Goal: Check status: Check status

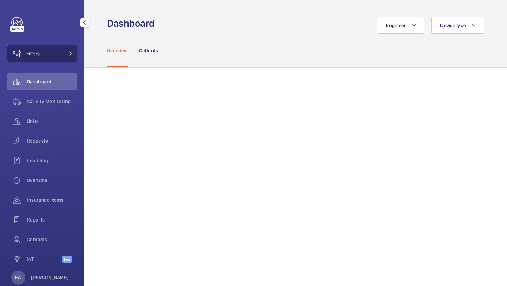
click at [68, 47] on button "Filters" at bounding box center [42, 53] width 70 height 17
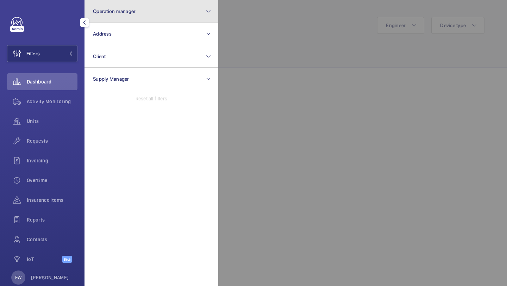
click at [117, 13] on span "Operation manager" at bounding box center [114, 11] width 43 height 6
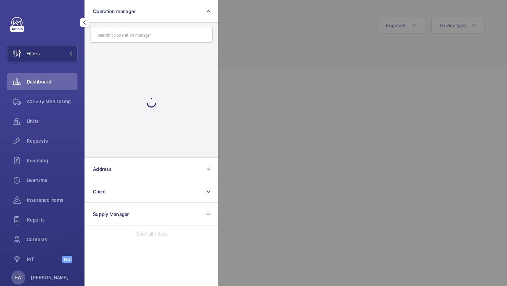
click at [120, 50] on div at bounding box center [151, 102] width 133 height 109
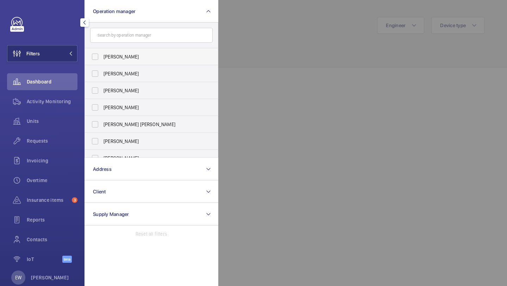
click at [120, 55] on span "[PERSON_NAME]" at bounding box center [152, 56] width 97 height 7
click at [102, 55] on input "[PERSON_NAME]" at bounding box center [95, 57] width 14 height 14
checkbox input "true"
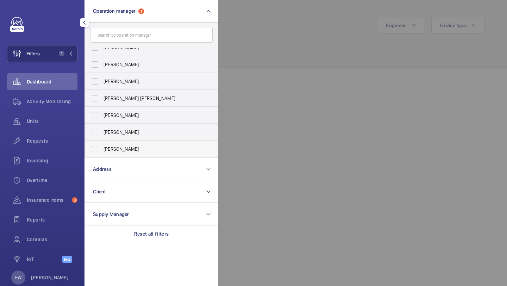
click at [127, 142] on label "[PERSON_NAME]" at bounding box center [146, 149] width 123 height 17
click at [102, 142] on input "[PERSON_NAME]" at bounding box center [95, 149] width 14 height 14
checkbox input "true"
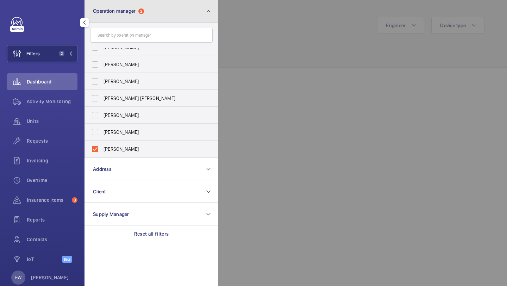
click at [144, 14] on span "Operation manager 2" at bounding box center [118, 11] width 51 height 6
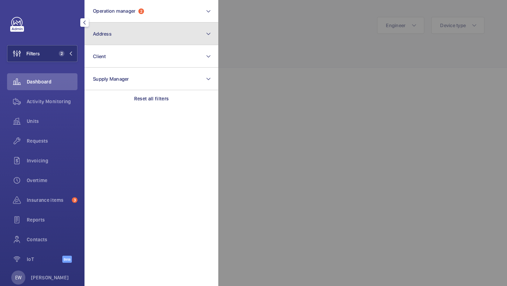
click at [130, 43] on button "Address" at bounding box center [152, 34] width 134 height 23
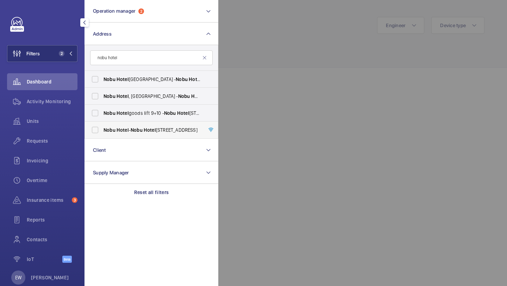
type input "nobu hotel"
click at [127, 128] on span "Hotel" at bounding box center [123, 130] width 12 height 6
click at [102, 128] on input "[GEOGRAPHIC_DATA] - [GEOGRAPHIC_DATA]" at bounding box center [95, 130] width 14 height 14
checkbox input "true"
click at [127, 120] on label "[GEOGRAPHIC_DATA] goods lift 9+10 - [GEOGRAPHIC_DATA]" at bounding box center [146, 113] width 123 height 17
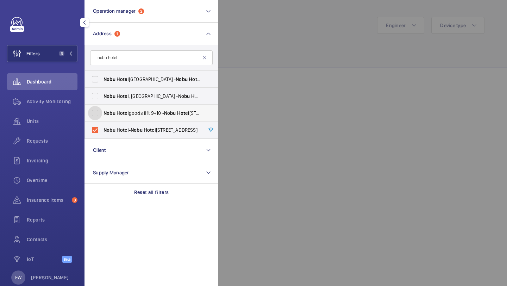
click at [102, 120] on input "[GEOGRAPHIC_DATA] goods lift 9+10 - [GEOGRAPHIC_DATA]" at bounding box center [95, 113] width 14 height 14
checkbox input "true"
click at [126, 102] on label "[GEOGRAPHIC_DATA] , [GEOGRAPHIC_DATA] - [GEOGRAPHIC_DATA] [GEOGRAPHIC_DATA]" at bounding box center [146, 96] width 123 height 17
click at [102, 102] on input "[GEOGRAPHIC_DATA] , [GEOGRAPHIC_DATA] - [GEOGRAPHIC_DATA] [GEOGRAPHIC_DATA]" at bounding box center [95, 96] width 14 height 14
checkbox input "true"
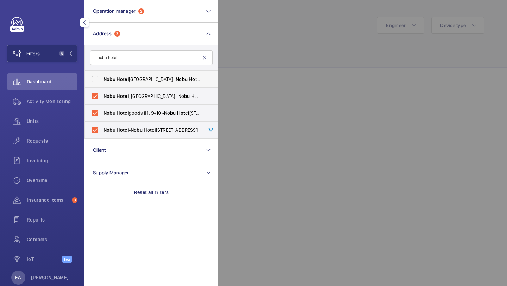
click at [126, 84] on label "[GEOGRAPHIC_DATA] - [GEOGRAPHIC_DATA]" at bounding box center [146, 79] width 123 height 17
click at [102, 84] on input "[GEOGRAPHIC_DATA] - [GEOGRAPHIC_DATA]" at bounding box center [95, 79] width 14 height 14
checkbox input "true"
click at [57, 150] on div "Requests" at bounding box center [42, 142] width 70 height 20
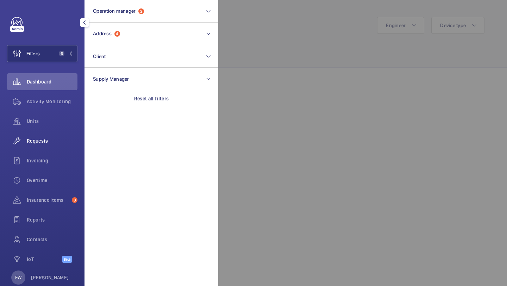
click at [61, 144] on div "Requests" at bounding box center [42, 140] width 70 height 17
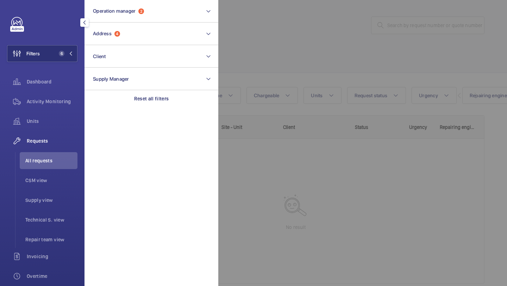
click at [253, 54] on div at bounding box center [471, 143] width 507 height 286
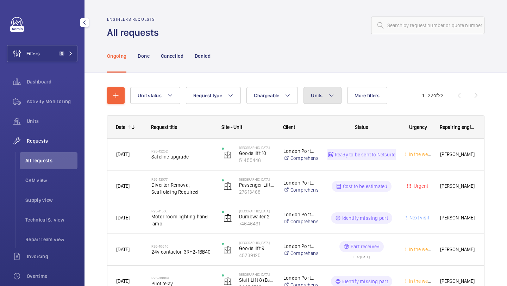
click at [332, 99] on mat-icon at bounding box center [332, 95] width 6 height 8
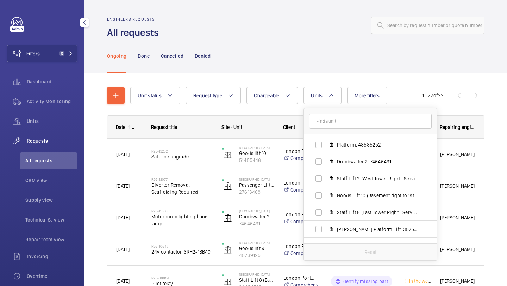
scroll to position [234, 0]
click at [370, 177] on span "Goods Lift 10 (Basement right to 1st floor), 74247890" at bounding box center [378, 179] width 82 height 7
click at [326, 177] on input "Goods Lift 10 (Basement right to 1st floor), 74247890" at bounding box center [319, 179] width 14 height 14
checkbox input "true"
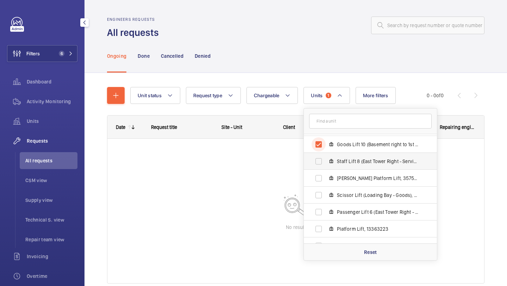
scroll to position [363, 0]
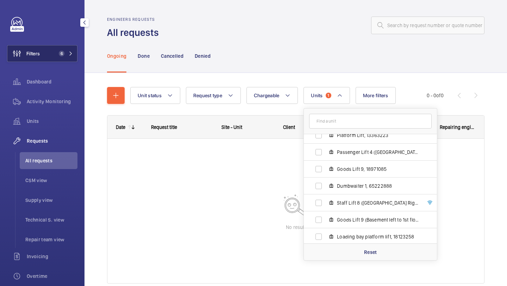
click at [55, 47] on button "Filters 6" at bounding box center [42, 53] width 70 height 17
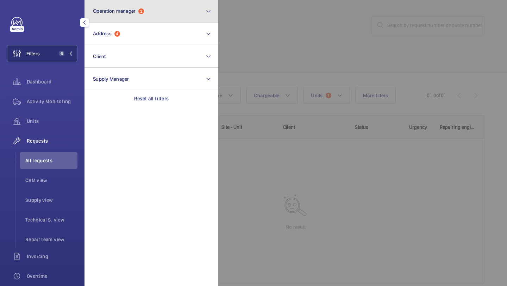
click at [115, 16] on button "Operation manager 2" at bounding box center [152, 11] width 134 height 23
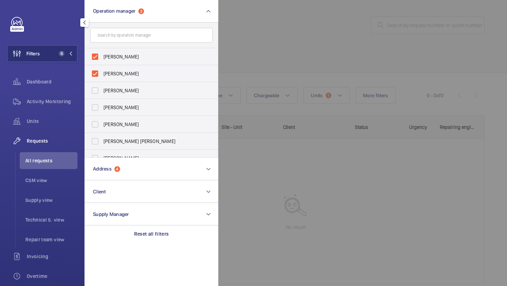
click at [63, 43] on div "Filters 6 Operation manager 2 [PERSON_NAME] [PERSON_NAME] [PERSON_NAME] [PERSON…" at bounding box center [42, 192] width 70 height 350
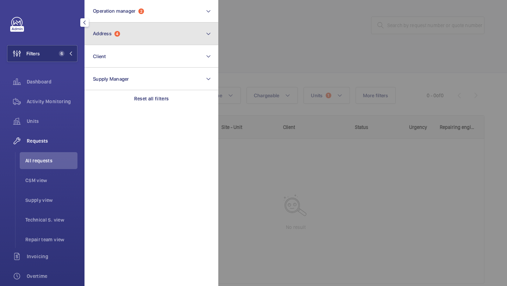
click at [113, 33] on span "Address 4" at bounding box center [106, 34] width 27 height 6
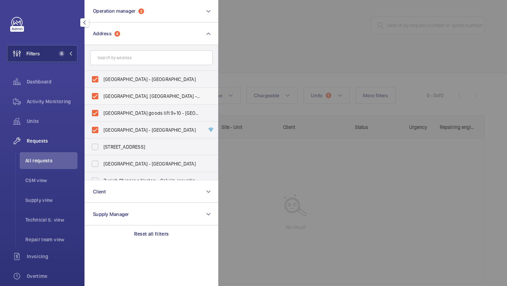
click at [131, 93] on span "[GEOGRAPHIC_DATA], [GEOGRAPHIC_DATA] - [GEOGRAPHIC_DATA] [GEOGRAPHIC_DATA]" at bounding box center [152, 96] width 97 height 7
click at [102, 93] on input "[GEOGRAPHIC_DATA], [GEOGRAPHIC_DATA] - [GEOGRAPHIC_DATA] [GEOGRAPHIC_DATA]" at bounding box center [95, 96] width 14 height 14
checkbox input "false"
click at [131, 110] on span "[GEOGRAPHIC_DATA] goods lift 9+10 - [GEOGRAPHIC_DATA]" at bounding box center [152, 113] width 97 height 7
click at [102, 110] on input "[GEOGRAPHIC_DATA] goods lift 9+10 - [GEOGRAPHIC_DATA]" at bounding box center [95, 113] width 14 height 14
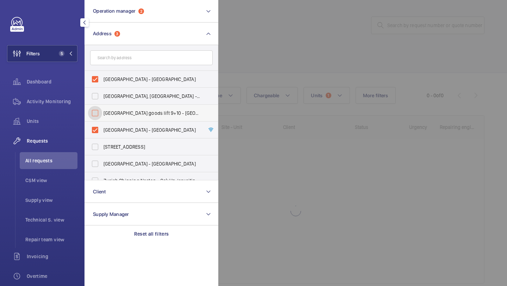
checkbox input "false"
click at [131, 126] on span "[GEOGRAPHIC_DATA] - [GEOGRAPHIC_DATA]" at bounding box center [152, 129] width 97 height 7
click at [102, 126] on input "[GEOGRAPHIC_DATA] - [GEOGRAPHIC_DATA]" at bounding box center [95, 130] width 14 height 14
checkbox input "false"
click at [291, 55] on div at bounding box center [471, 143] width 507 height 286
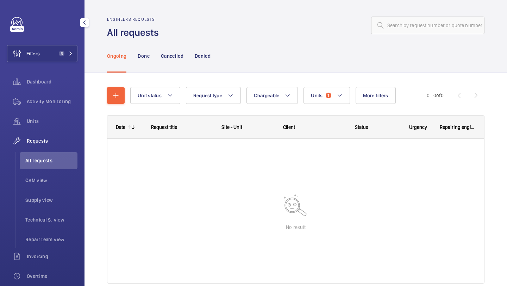
click at [44, 191] on ul "All requests CSM view Supply view Technical S. view Repair team view" at bounding box center [46, 200] width 62 height 96
click at [44, 192] on li "Supply view" at bounding box center [49, 200] width 58 height 17
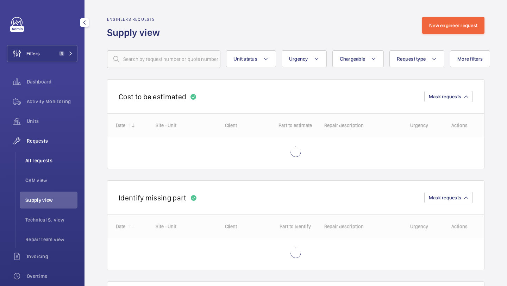
click at [49, 163] on span "All requests" at bounding box center [51, 160] width 52 height 7
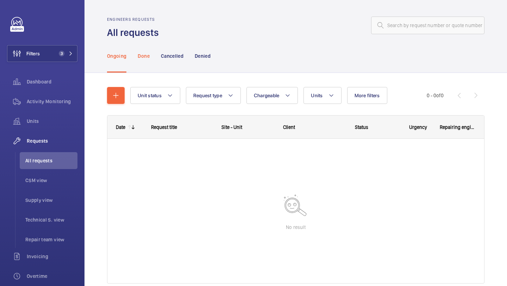
click at [141, 58] on p "Done" at bounding box center [144, 55] width 12 height 7
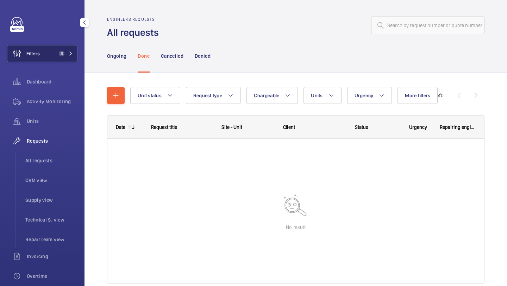
click at [60, 56] on span "3" at bounding box center [60, 54] width 8 height 6
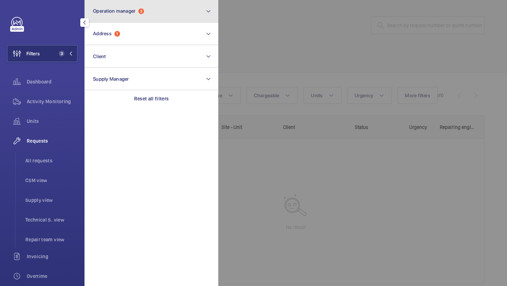
click at [117, 19] on button "Operation manager 2" at bounding box center [152, 11] width 134 height 23
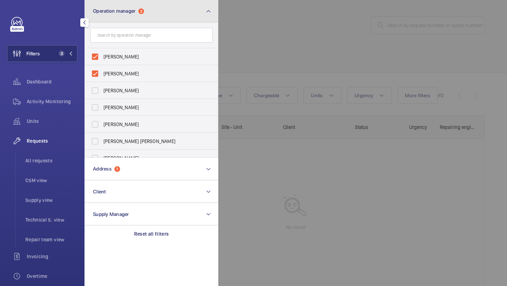
click at [106, 18] on button "Operation manager 2" at bounding box center [152, 11] width 134 height 23
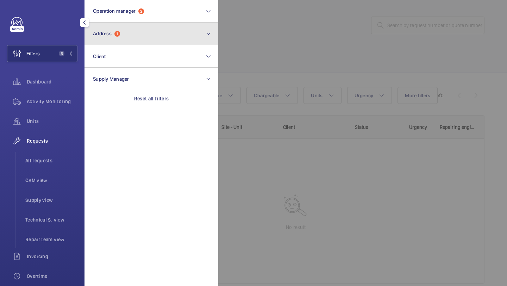
click at [107, 33] on span "Address" at bounding box center [102, 34] width 19 height 6
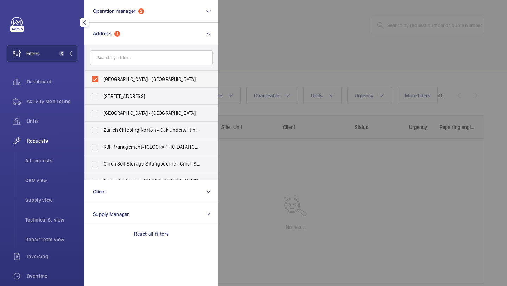
click at [118, 76] on span "[GEOGRAPHIC_DATA] - [GEOGRAPHIC_DATA]" at bounding box center [152, 79] width 97 height 7
click at [102, 75] on input "[GEOGRAPHIC_DATA] - [GEOGRAPHIC_DATA]" at bounding box center [95, 79] width 14 height 14
checkbox input "false"
click at [118, 61] on input "text" at bounding box center [151, 57] width 123 height 15
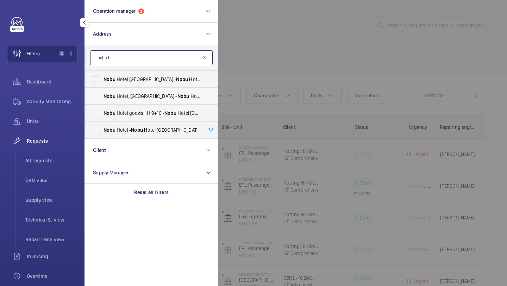
type input "nobu h"
click at [123, 97] on span "Nobu H otel, [GEOGRAPHIC_DATA] - [GEOGRAPHIC_DATA]" at bounding box center [152, 96] width 97 height 7
click at [102, 97] on input "Nobu H otel, [GEOGRAPHIC_DATA] - [GEOGRAPHIC_DATA]" at bounding box center [95, 96] width 14 height 14
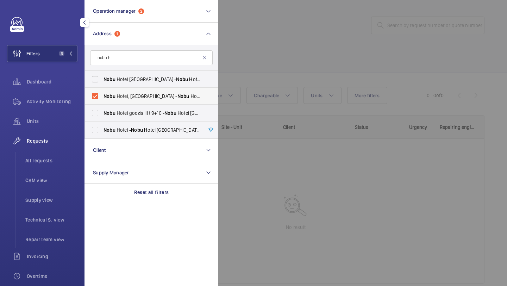
click at [126, 93] on span "Nobu H otel, [GEOGRAPHIC_DATA] - [GEOGRAPHIC_DATA]" at bounding box center [152, 96] width 97 height 7
click at [102, 93] on input "Nobu H otel, [GEOGRAPHIC_DATA] - [GEOGRAPHIC_DATA]" at bounding box center [95, 96] width 14 height 14
checkbox input "false"
click at [125, 115] on span "Nobu H otel goods lift 9+10 - [GEOGRAPHIC_DATA]" at bounding box center [152, 113] width 97 height 7
click at [102, 115] on input "Nobu H otel goods lift 9+10 - [GEOGRAPHIC_DATA]" at bounding box center [95, 113] width 14 height 14
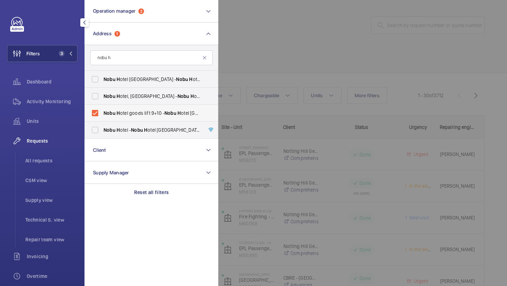
click at [125, 115] on span "Nobu H otel goods lift 9+10 - [GEOGRAPHIC_DATA]" at bounding box center [152, 113] width 97 height 7
click at [102, 115] on input "Nobu H otel goods lift 9+10 - [GEOGRAPHIC_DATA]" at bounding box center [95, 113] width 14 height 14
click at [125, 115] on span "Nobu H otel goods lift 9+10 - [GEOGRAPHIC_DATA]" at bounding box center [152, 113] width 97 height 7
click at [102, 115] on input "Nobu H otel goods lift 9+10 - [GEOGRAPHIC_DATA]" at bounding box center [95, 113] width 14 height 14
checkbox input "true"
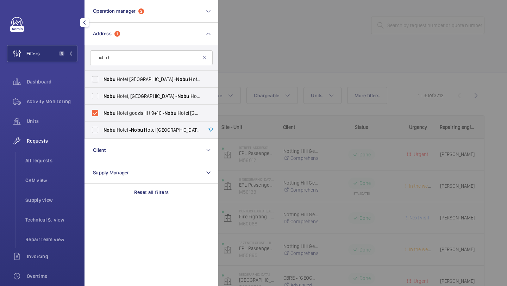
click at [311, 50] on div at bounding box center [471, 143] width 507 height 286
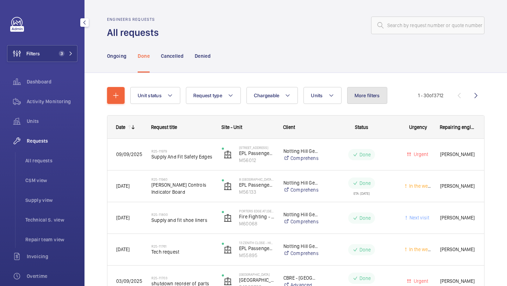
click at [359, 103] on button "More filters" at bounding box center [367, 95] width 40 height 17
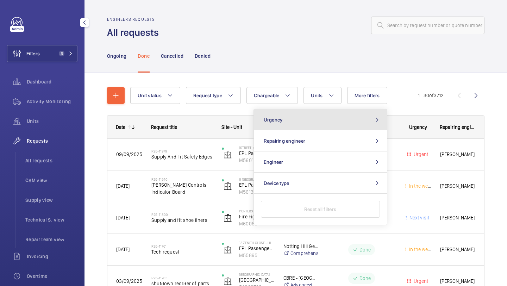
click at [340, 123] on button "Urgency" at bounding box center [320, 119] width 133 height 21
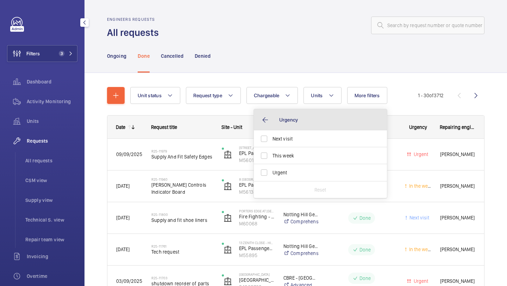
click at [330, 126] on button "Urgency" at bounding box center [320, 119] width 133 height 21
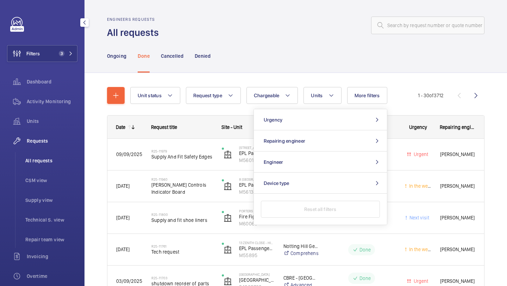
click at [50, 161] on span "All requests" at bounding box center [51, 160] width 52 height 7
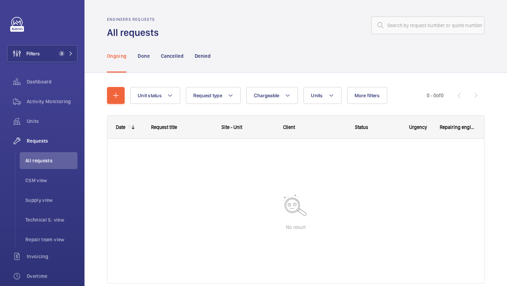
click at [369, 105] on wm-front-shared-table-view-engine "Unit status Request type Chargeable Units More filters Request status Urgency R…" at bounding box center [296, 194] width 378 height 214
click at [368, 102] on button "More filters" at bounding box center [367, 95] width 40 height 17
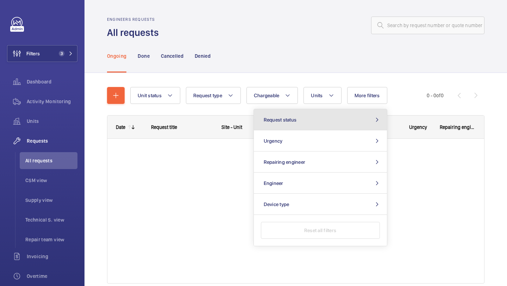
click at [357, 117] on button "Request status" at bounding box center [320, 119] width 133 height 21
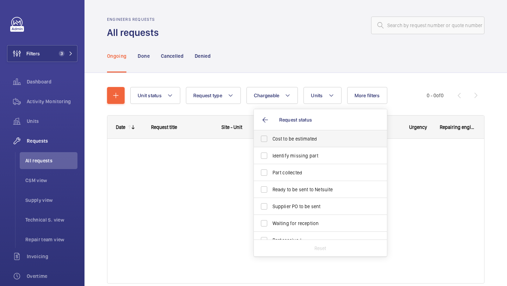
click at [336, 144] on label "Cost to be estimated" at bounding box center [315, 138] width 123 height 17
click at [271, 144] on input "Cost to be estimated" at bounding box center [264, 139] width 14 height 14
checkbox input "true"
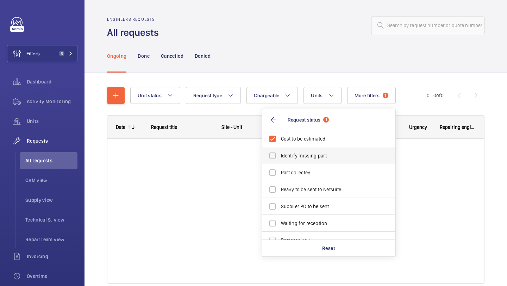
click at [329, 160] on label "Identify missing part" at bounding box center [323, 155] width 123 height 17
click at [280, 160] on input "Identify missing part" at bounding box center [273, 156] width 14 height 14
checkbox input "true"
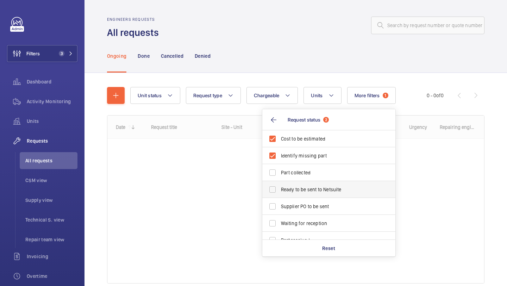
click at [323, 185] on label "Ready to be sent to Netsuite" at bounding box center [323, 189] width 123 height 17
click at [280, 185] on input "Ready to be sent to Netsuite" at bounding box center [273, 190] width 14 height 14
checkbox input "true"
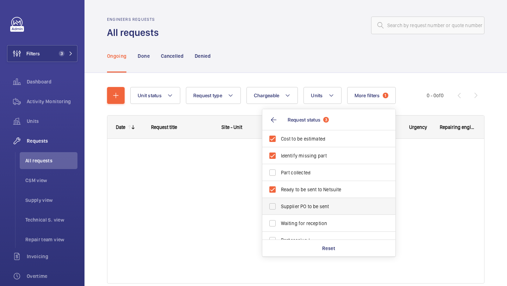
click at [323, 204] on span "Supplier PO to be sent" at bounding box center [329, 206] width 97 height 7
click at [280, 204] on input "Supplier PO to be sent" at bounding box center [273, 206] width 14 height 14
checkbox input "true"
click at [322, 34] on div "Engineers requests All requests" at bounding box center [296, 28] width 378 height 22
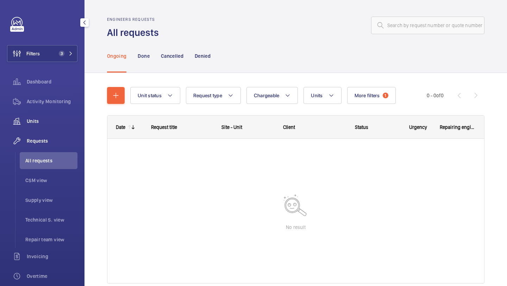
click at [52, 123] on span "Units" at bounding box center [52, 121] width 51 height 7
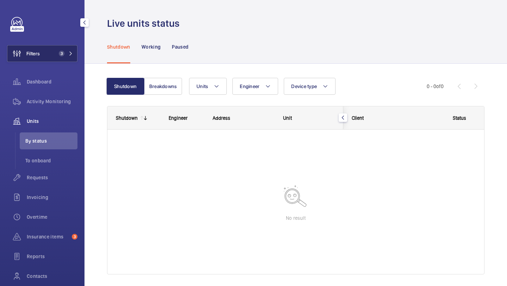
click at [55, 54] on button "Filters 3" at bounding box center [42, 53] width 70 height 17
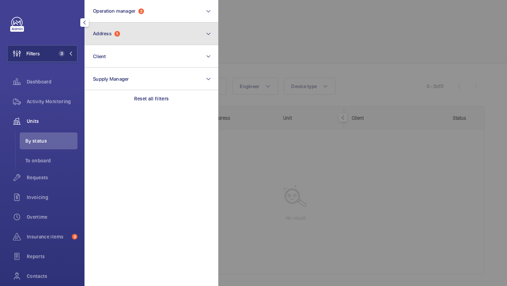
click at [123, 27] on button "Address 1" at bounding box center [152, 34] width 134 height 23
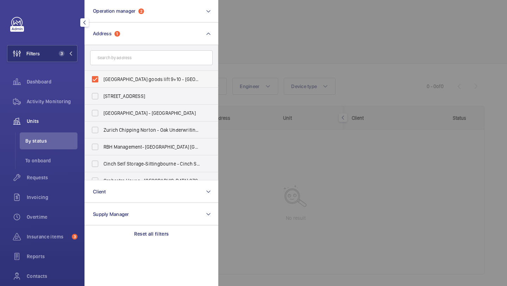
click at [125, 76] on span "[GEOGRAPHIC_DATA] goods lift 9+10 - [GEOGRAPHIC_DATA]" at bounding box center [152, 79] width 97 height 7
click at [102, 76] on input "[GEOGRAPHIC_DATA] goods lift 9+10 - [GEOGRAPHIC_DATA]" at bounding box center [95, 79] width 14 height 14
click at [125, 76] on span "[GEOGRAPHIC_DATA] goods lift 9+10 - [GEOGRAPHIC_DATA]" at bounding box center [152, 79] width 97 height 7
click at [102, 76] on input "[GEOGRAPHIC_DATA] goods lift 9+10 - [GEOGRAPHIC_DATA]" at bounding box center [95, 79] width 14 height 14
checkbox input "true"
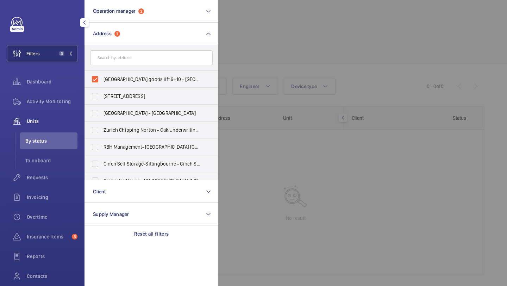
click at [277, 47] on div at bounding box center [471, 143] width 507 height 286
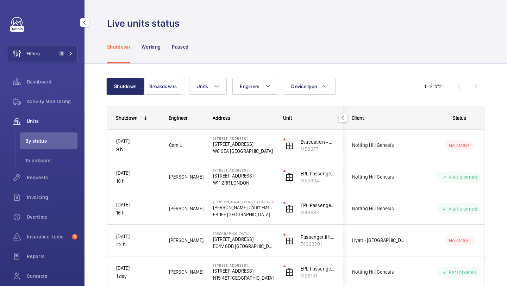
drag, startPoint x: 57, startPoint y: 52, endPoint x: 83, endPoint y: 39, distance: 29.0
click at [57, 52] on span "3" at bounding box center [60, 54] width 8 height 6
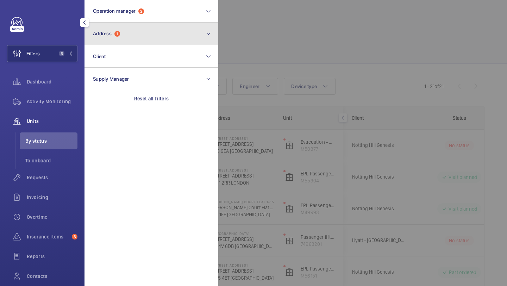
click at [122, 32] on button "Address 1" at bounding box center [152, 34] width 134 height 23
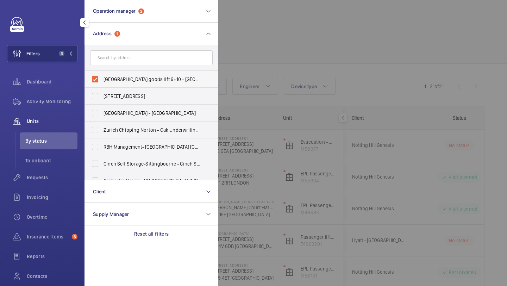
click at [111, 80] on span "[GEOGRAPHIC_DATA] goods lift 9+10 - [GEOGRAPHIC_DATA]" at bounding box center [152, 79] width 97 height 7
click at [102, 80] on input "[GEOGRAPHIC_DATA] goods lift 9+10 - [GEOGRAPHIC_DATA]" at bounding box center [95, 79] width 14 height 14
checkbox input "false"
click at [116, 63] on input "text" at bounding box center [151, 57] width 123 height 15
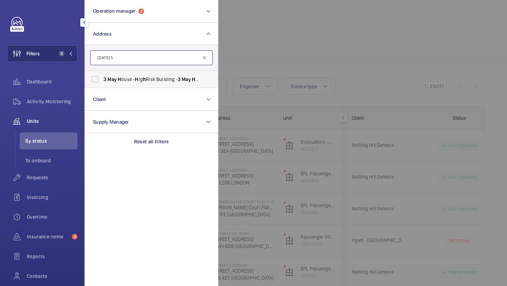
type input "[DATE] h"
click at [114, 80] on span "May" at bounding box center [111, 79] width 9 height 6
click at [102, 80] on input "[DATE] H ouse - H ig h Risk Building - [DATE] H ouse, [GEOGRAPHIC_DATA] E 3 2ZF" at bounding box center [95, 79] width 14 height 14
checkbox input "true"
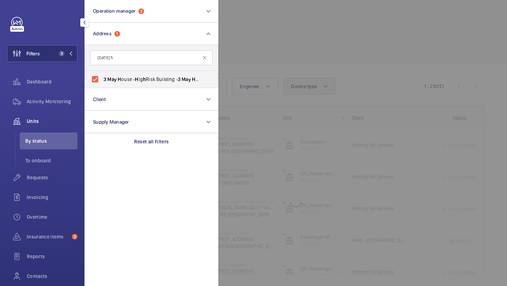
click at [293, 82] on div at bounding box center [471, 143] width 507 height 286
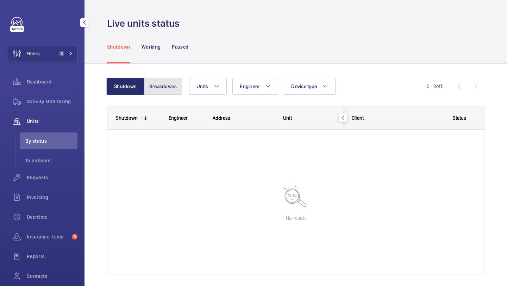
click at [161, 88] on button "Breakdowns" at bounding box center [163, 86] width 38 height 17
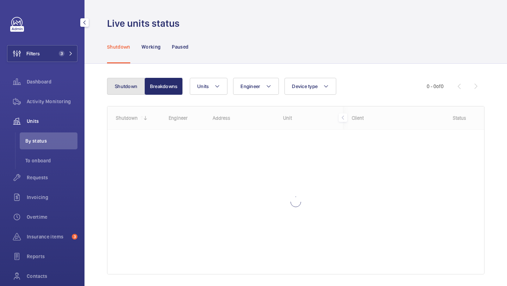
click at [132, 88] on button "Shutdown" at bounding box center [126, 86] width 38 height 17
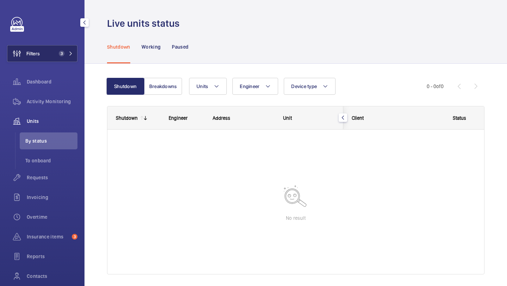
click at [43, 58] on button "Filters 3" at bounding box center [42, 53] width 70 height 17
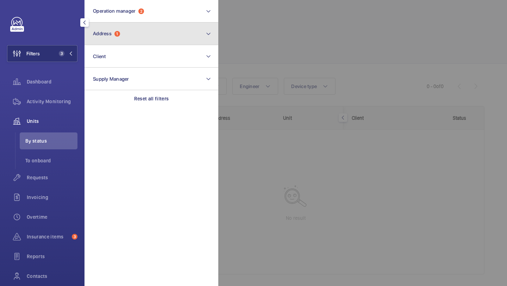
click at [114, 40] on button "Address 1" at bounding box center [152, 34] width 134 height 23
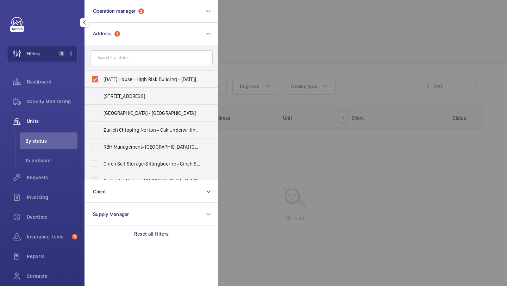
click at [119, 75] on label "[DATE] House - High Risk Building - [DATE][GEOGRAPHIC_DATA]" at bounding box center [146, 79] width 123 height 17
click at [102, 75] on input "[DATE] House - High Risk Building - [DATE][GEOGRAPHIC_DATA]" at bounding box center [95, 79] width 14 height 14
click at [119, 74] on label "[DATE] House - High Risk Building - [DATE][GEOGRAPHIC_DATA]" at bounding box center [146, 79] width 123 height 17
click at [102, 74] on input "[DATE] House - High Risk Building - [DATE][GEOGRAPHIC_DATA]" at bounding box center [95, 79] width 14 height 14
click at [121, 67] on form at bounding box center [151, 58] width 133 height 26
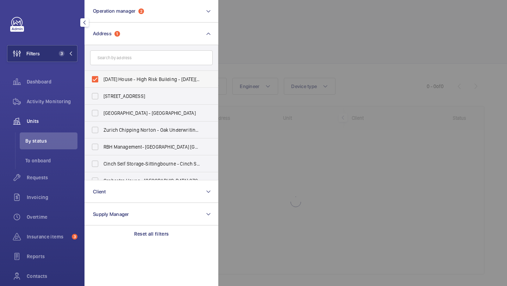
click at [121, 80] on span "[DATE] House - High Risk Building - [DATE][GEOGRAPHIC_DATA]" at bounding box center [152, 79] width 97 height 7
click at [102, 80] on input "[DATE] House - High Risk Building - [DATE][GEOGRAPHIC_DATA]" at bounding box center [95, 79] width 14 height 14
checkbox input "false"
click at [121, 63] on input "text" at bounding box center [151, 57] width 123 height 15
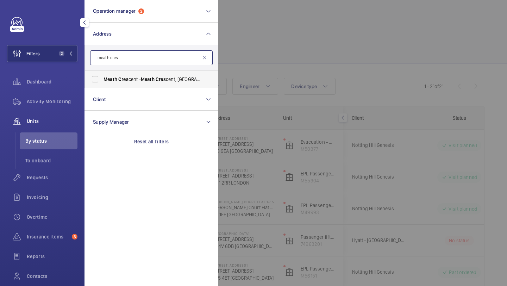
type input "meath cres"
click at [122, 81] on span "Cres" at bounding box center [123, 79] width 10 height 6
click at [102, 81] on input "Meath Cres cent - Meath Cres cent, [GEOGRAPHIC_DATA] E2 0QG" at bounding box center [95, 79] width 14 height 14
checkbox input "true"
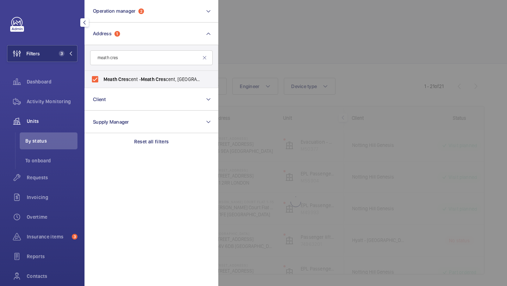
click at [284, 59] on div at bounding box center [471, 143] width 507 height 286
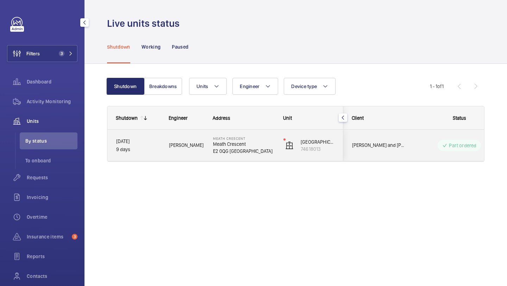
click at [383, 141] on span "[PERSON_NAME] and [PERSON_NAME] National Lift Contract" at bounding box center [379, 145] width 54 height 8
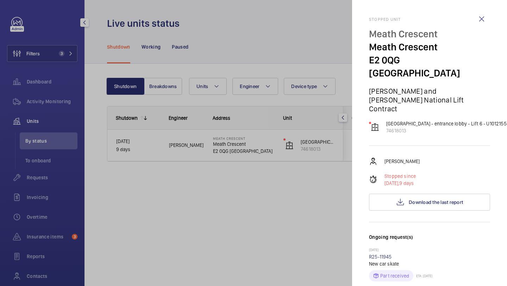
scroll to position [215, 0]
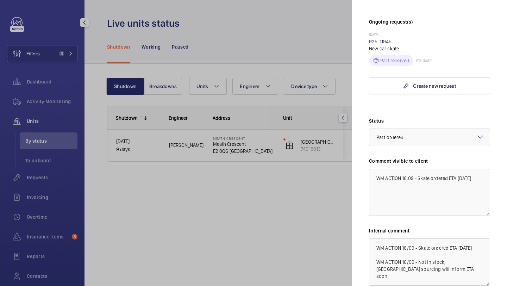
click at [191, 17] on div at bounding box center [253, 143] width 507 height 286
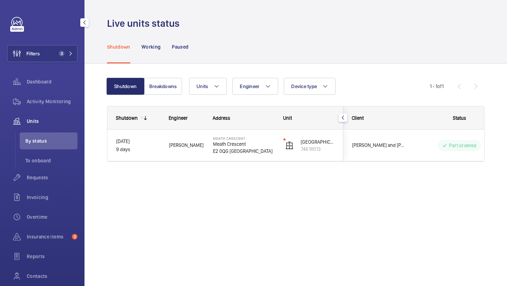
scroll to position [0, 0]
click at [51, 57] on button "Filters 3" at bounding box center [42, 53] width 70 height 17
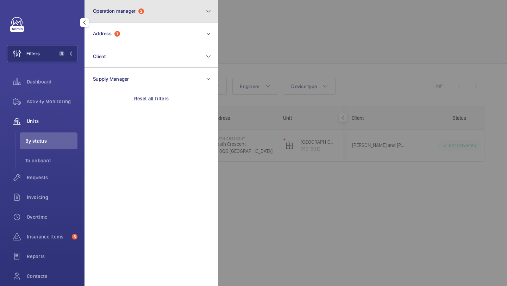
click at [144, 13] on span "2" at bounding box center [141, 11] width 6 height 6
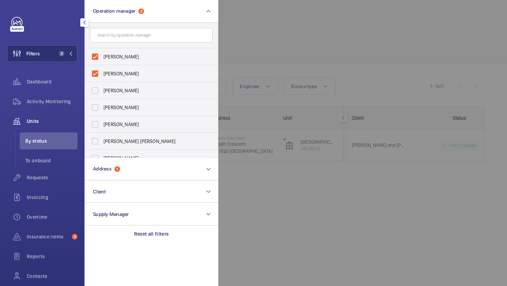
click at [135, 25] on form at bounding box center [151, 36] width 133 height 26
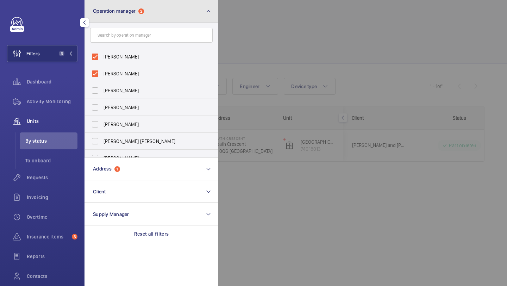
click at [135, 20] on button "Operation manager 2" at bounding box center [152, 11] width 134 height 23
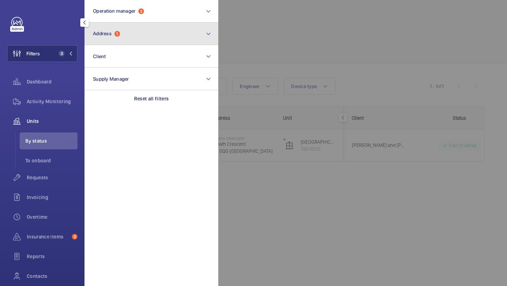
click at [127, 35] on button "Address 1" at bounding box center [152, 34] width 134 height 23
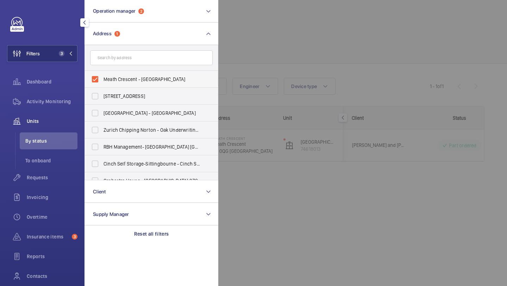
click at [120, 72] on label "Meath Crescent - [GEOGRAPHIC_DATA]" at bounding box center [146, 79] width 123 height 17
click at [102, 72] on input "Meath Crescent - [GEOGRAPHIC_DATA]" at bounding box center [95, 79] width 14 height 14
checkbox input "false"
click at [51, 175] on span "Requests" at bounding box center [52, 177] width 51 height 7
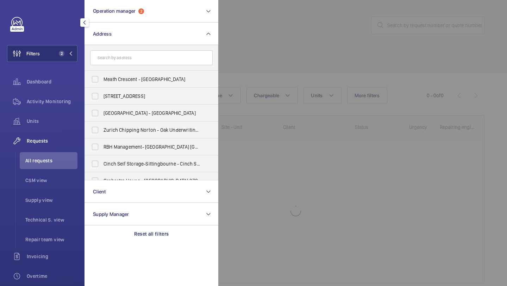
click at [217, 107] on div "[GEOGRAPHIC_DATA] - [GEOGRAPHIC_DATA] [STREET_ADDRESS] 5NG Botany Building - [G…" at bounding box center [151, 125] width 133 height 109
click at [409, 20] on div at bounding box center [471, 143] width 507 height 286
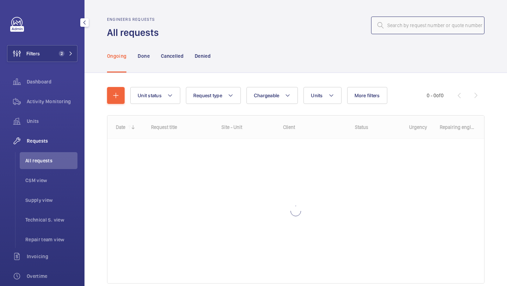
click at [409, 20] on input "text" at bounding box center [427, 26] width 113 height 18
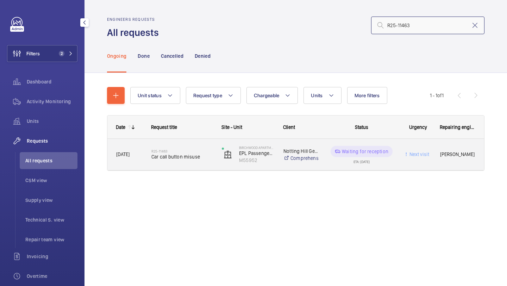
type input "R25-11463"
click at [185, 150] on h2 "R25-11463" at bounding box center [182, 151] width 61 height 4
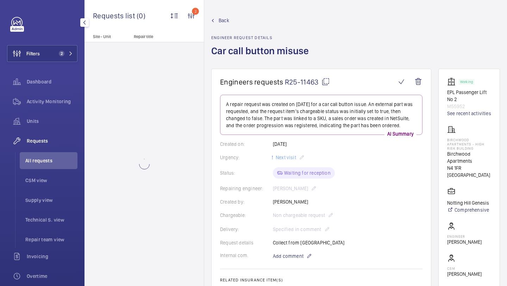
scroll to position [271, 0]
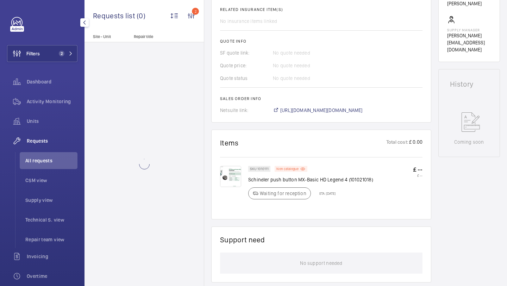
click at [320, 109] on span "[URL][DOMAIN_NAME][DOMAIN_NAME]" at bounding box center [321, 110] width 82 height 7
